Goal: Information Seeking & Learning: Find specific fact

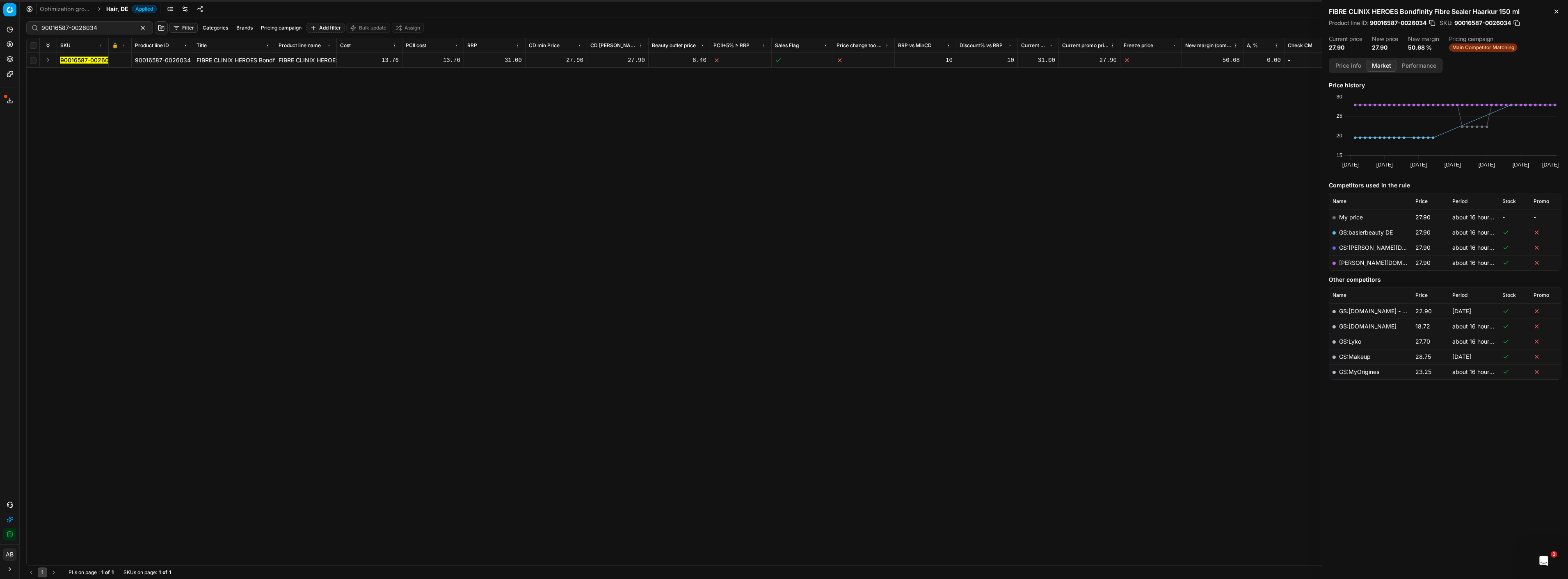
click at [117, 2] on div "Optimization groups Hair, DE Applied Discard Download report" at bounding box center [794, 9] width 1549 height 18
click at [115, 8] on span "Hair, DE" at bounding box center [117, 9] width 22 height 8
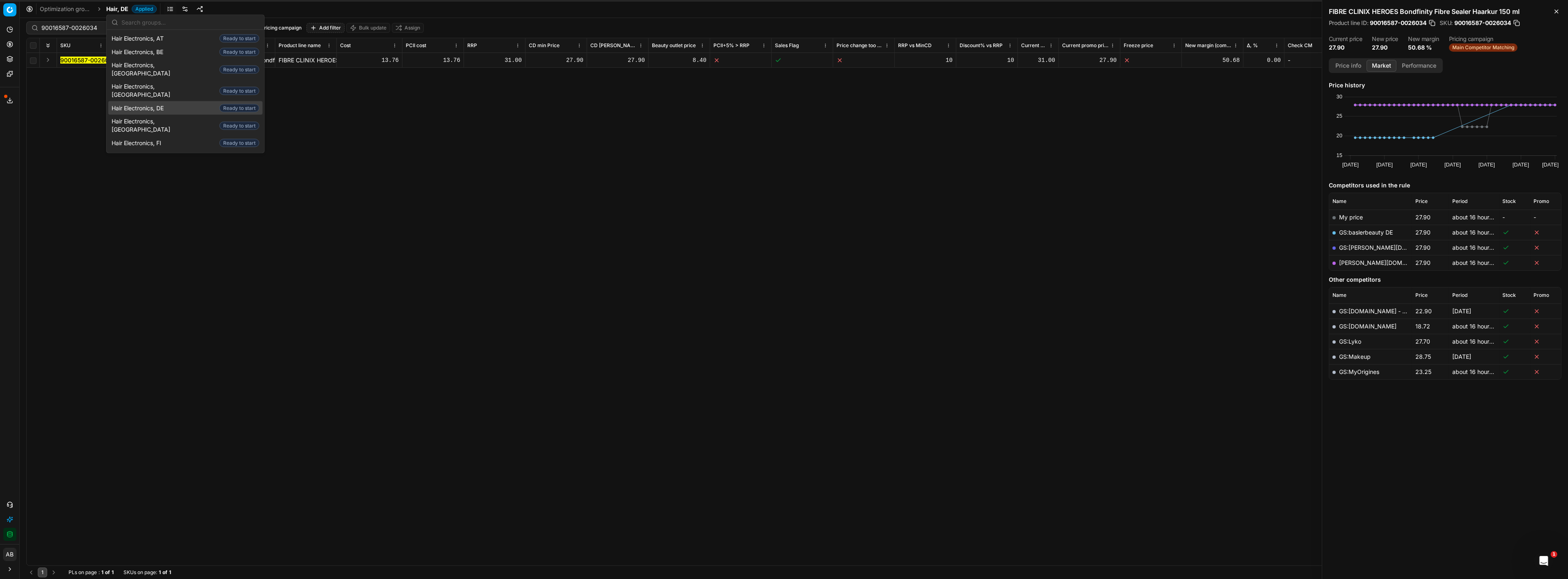
click at [148, 104] on span "Hair Electronics, DE" at bounding box center [139, 108] width 55 height 8
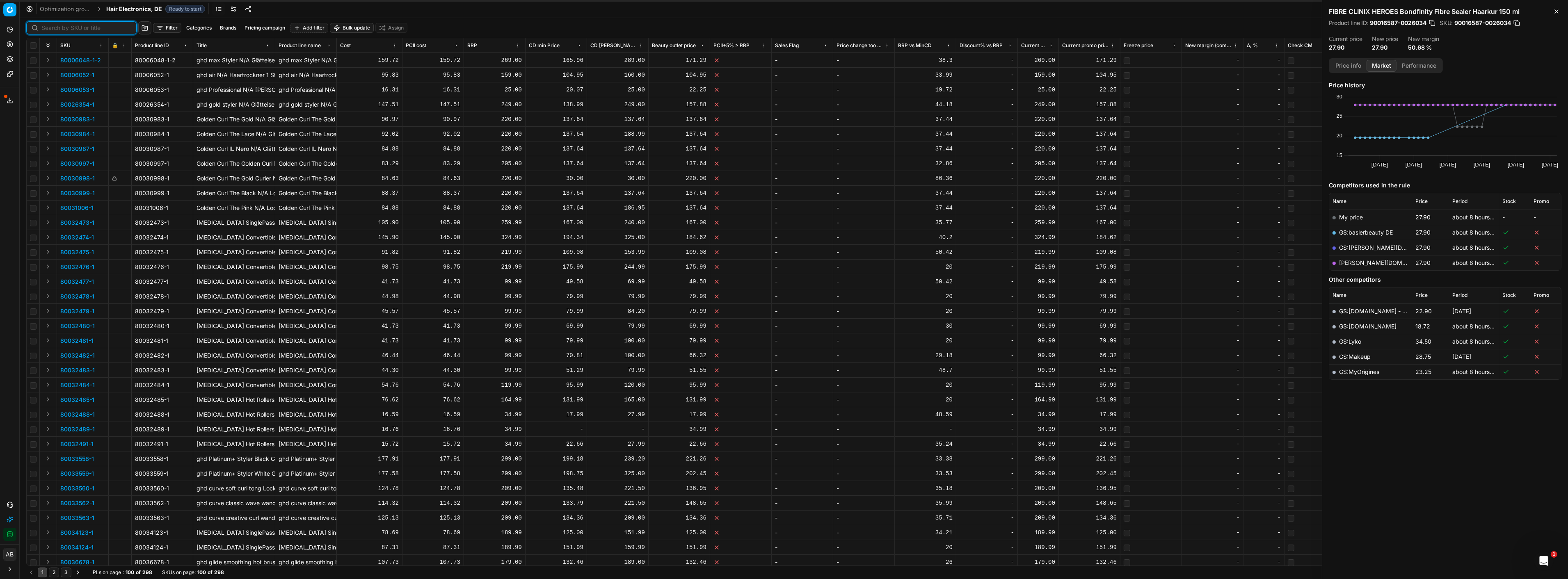
click at [49, 31] on input at bounding box center [86, 27] width 90 height 8
paste input "80026354-1"
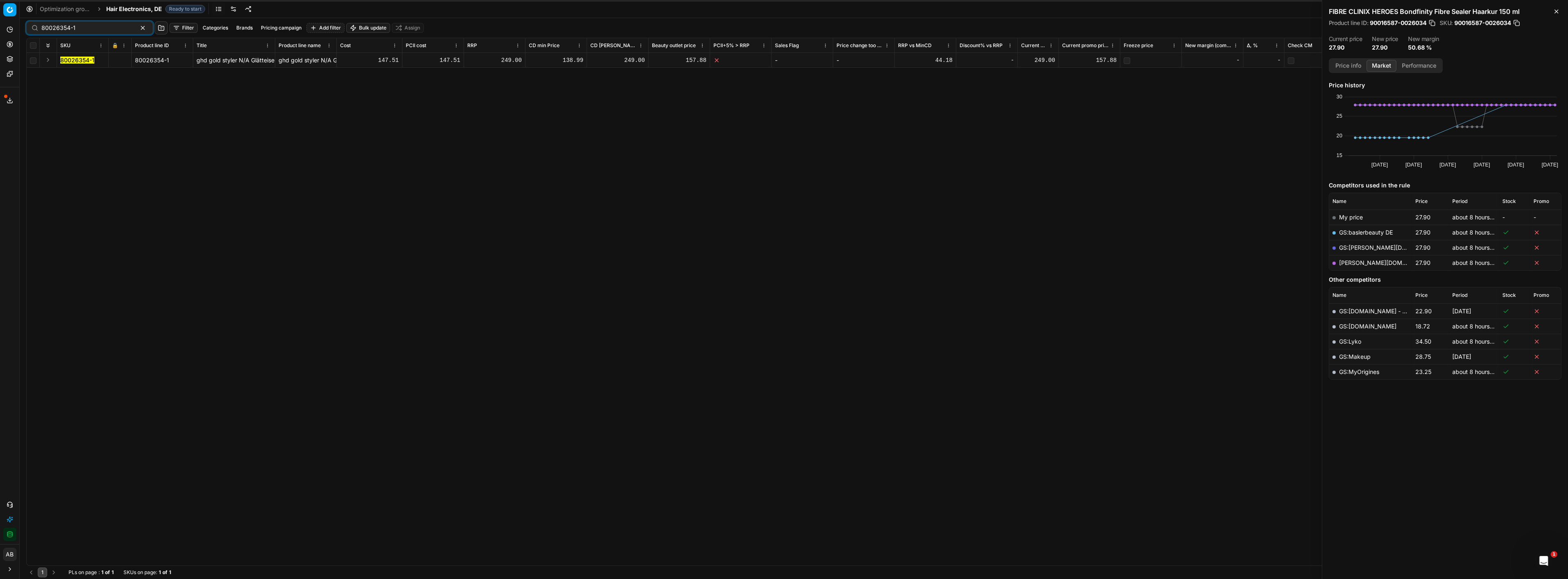
click at [80, 57] on mark "80026354-1" at bounding box center [77, 60] width 34 height 7
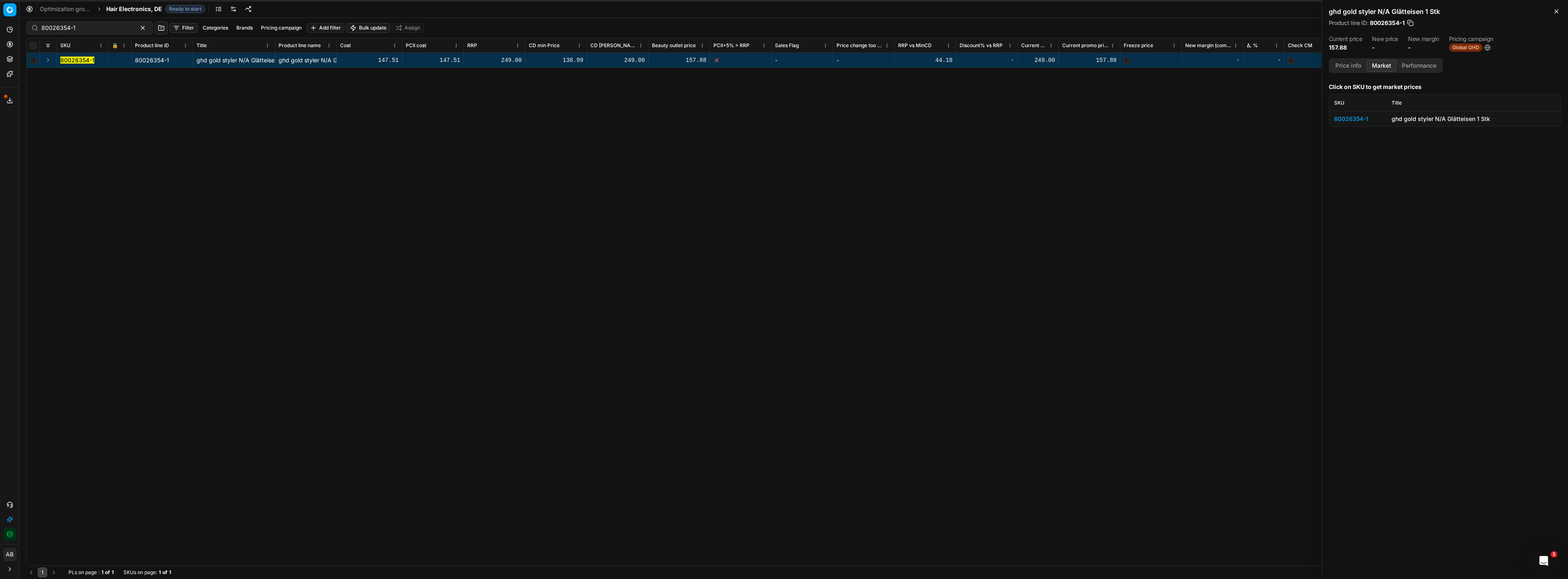
click at [1353, 120] on div "80026354-1" at bounding box center [1358, 119] width 47 height 8
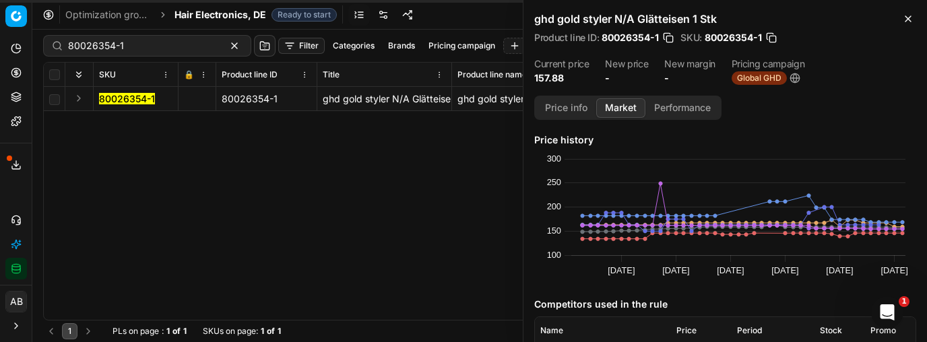
click at [439, 164] on div "80026354-1 80026354-1 ghd gold styler N/A Glätteisen 1 Stk ghd gold styler N/A …" at bounding box center [480, 203] width 872 height 233
click at [905, 16] on icon "button" at bounding box center [908, 18] width 11 height 11
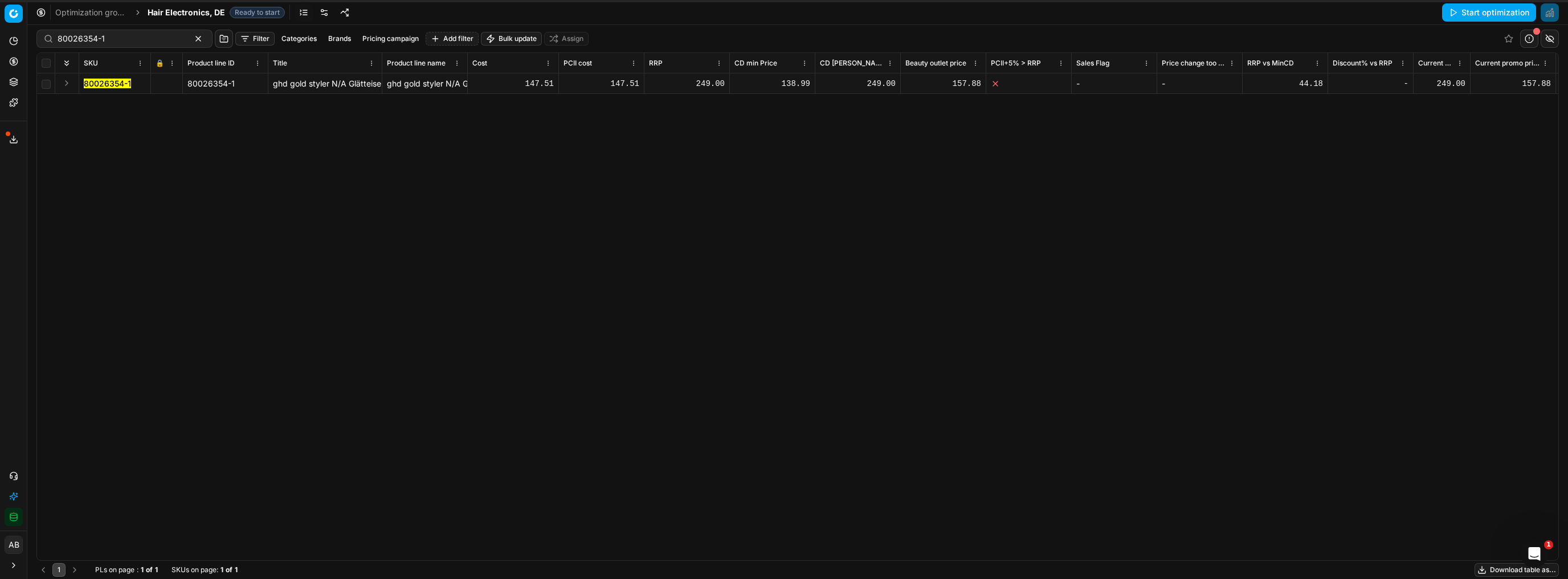
click at [123, 85] on mark "80026354-1" at bounding box center [107, 83] width 47 height 9
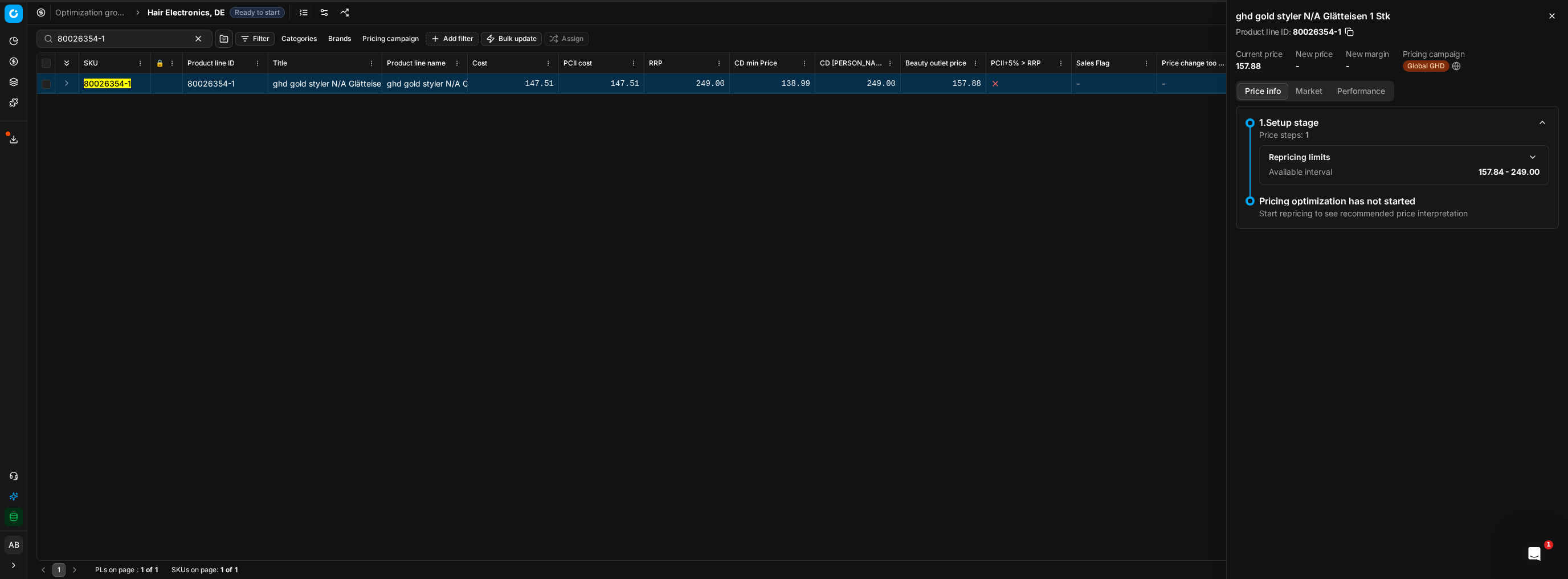
click at [1314, 87] on button "Market" at bounding box center [1308, 91] width 41 height 17
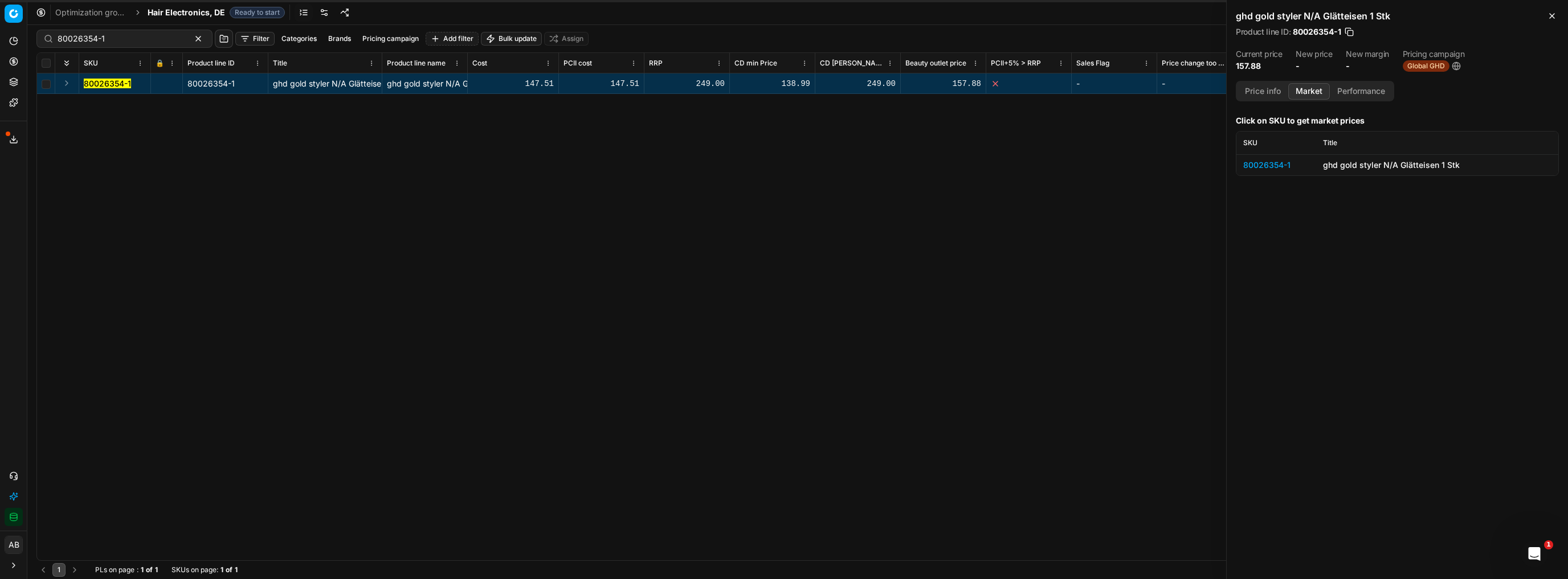
click at [1278, 164] on div "80026354-1" at bounding box center [1276, 165] width 66 height 11
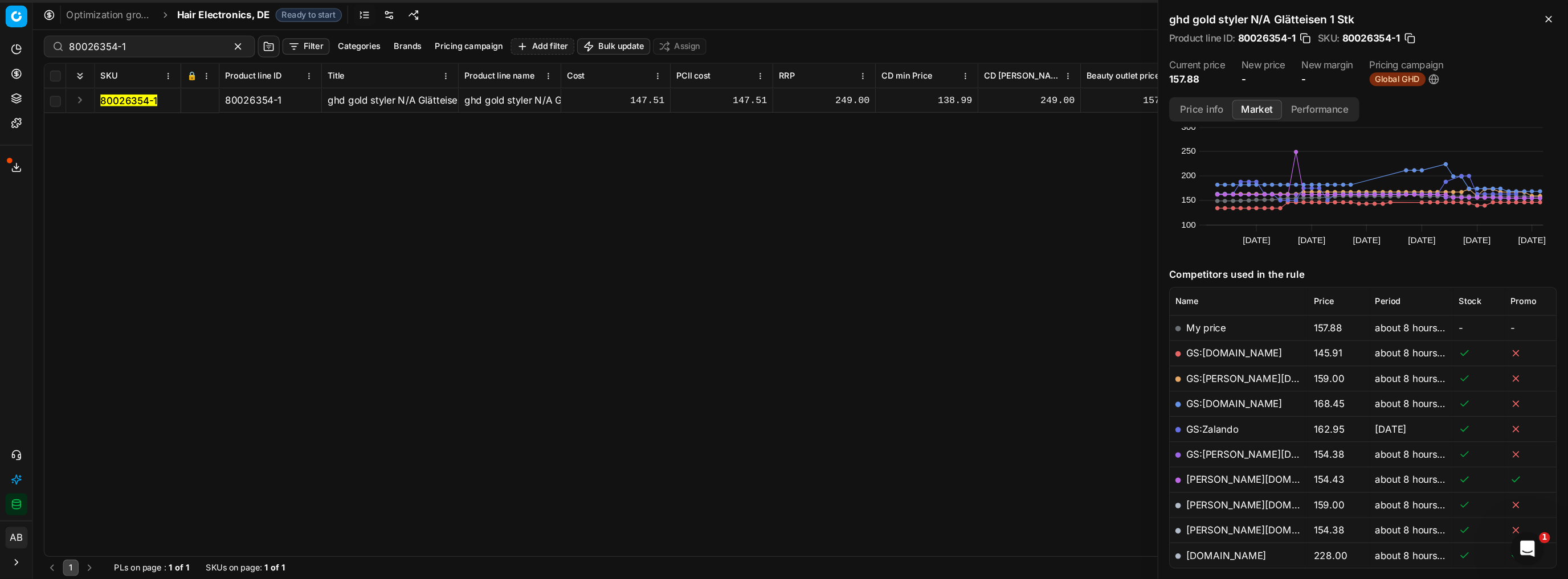
scroll to position [29, 0]
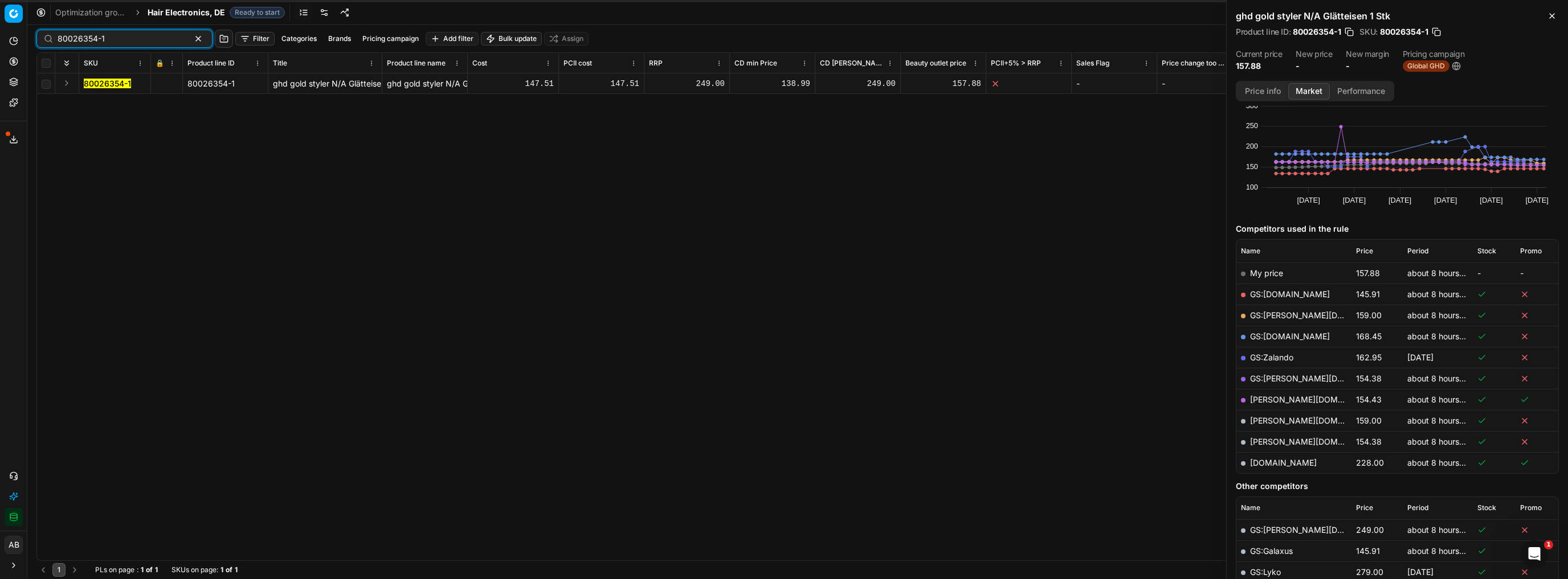
drag, startPoint x: 112, startPoint y: 41, endPoint x: 0, endPoint y: 27, distance: 112.9
click at [0, 27] on div "Pricing platform Analytics Pricing Product portfolio Templates Export service 9…" at bounding box center [784, 289] width 1568 height 579
paste input "33559"
type input "80033559-1"
click at [107, 79] on mark "80033559-1" at bounding box center [107, 83] width 46 height 9
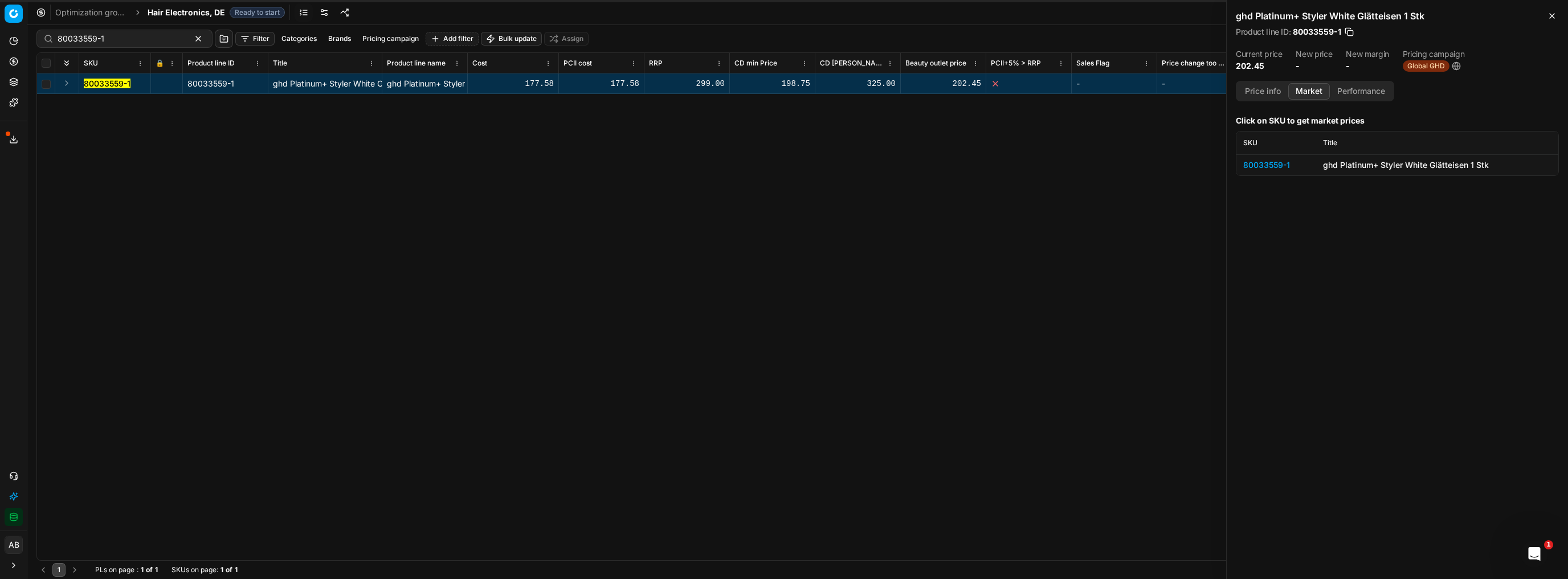
click at [1258, 160] on div "80033559-1" at bounding box center [1276, 165] width 66 height 11
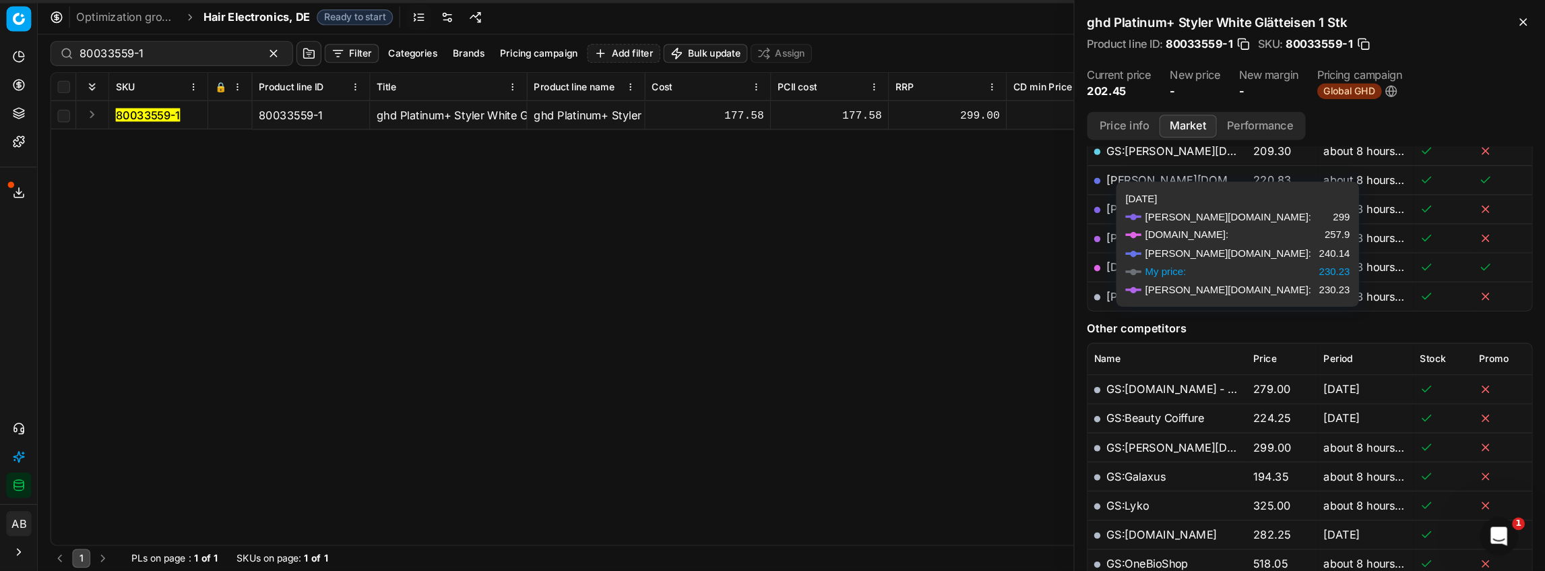
scroll to position [354, 0]
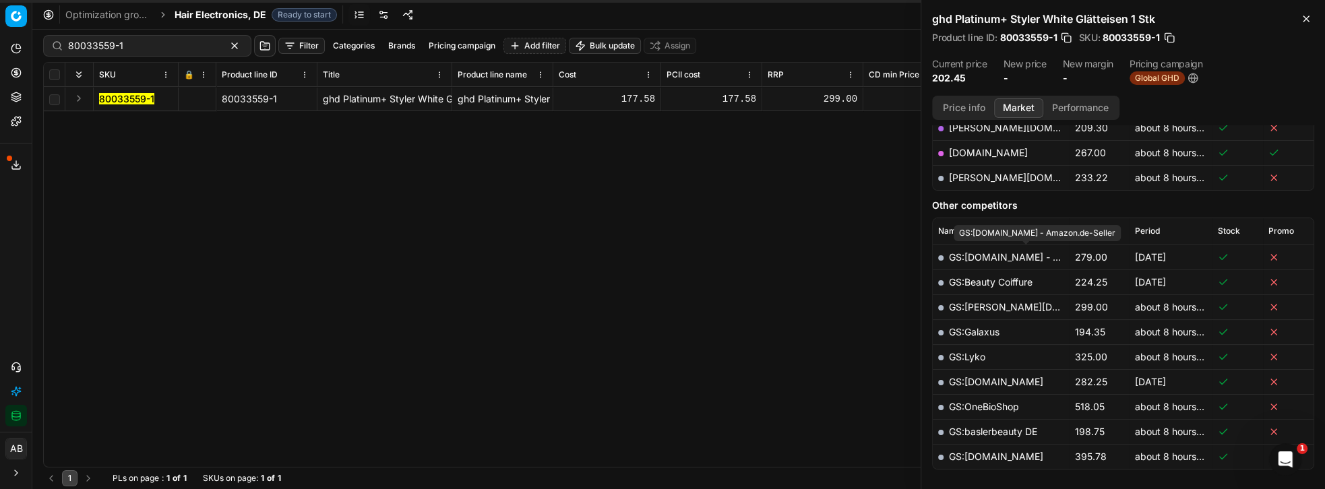
click at [1036, 253] on link "GS:[DOMAIN_NAME] - Amazon.de-Seller" at bounding box center [1040, 256] width 183 height 11
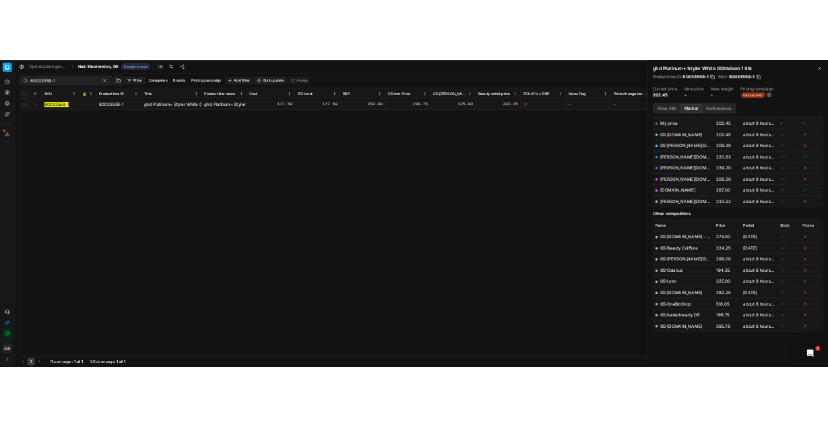
scroll to position [214, 0]
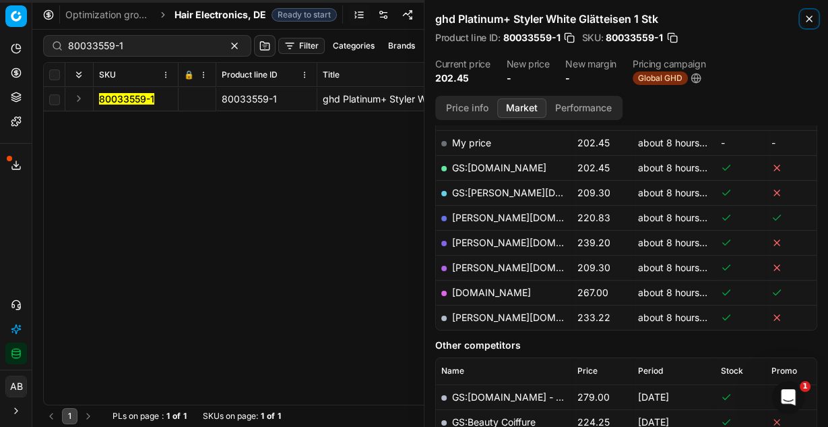
click at [805, 18] on icon "button" at bounding box center [809, 18] width 11 height 11
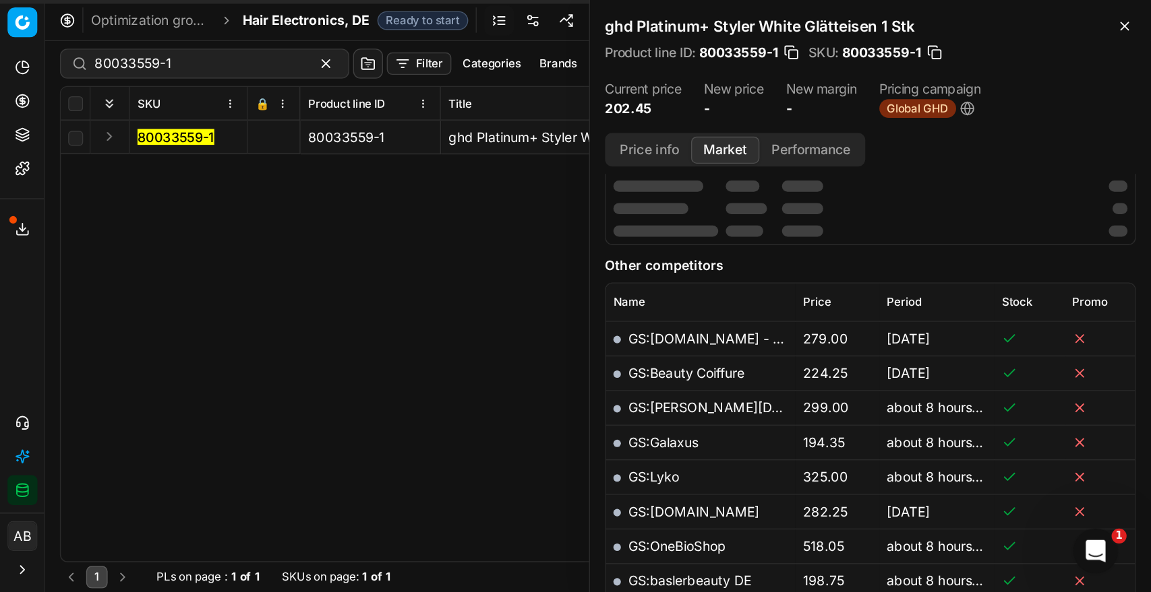
scroll to position [0, 0]
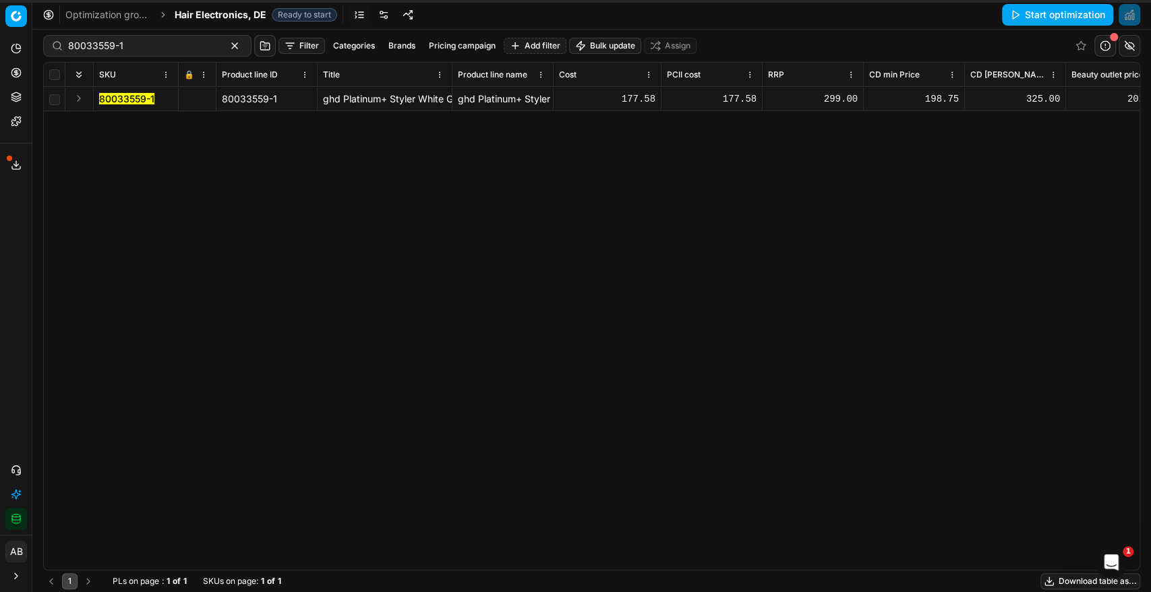
drag, startPoint x: 813, startPoint y: 5, endPoint x: 778, endPoint y: 300, distance: 296.5
click at [778, 300] on div "80033559-1 80033559-1 ghd Platinum+ Styler White Glätteisen 1 Stk ghd Platinum+…" at bounding box center [591, 328] width 1095 height 483
